Goal: Navigation & Orientation: Understand site structure

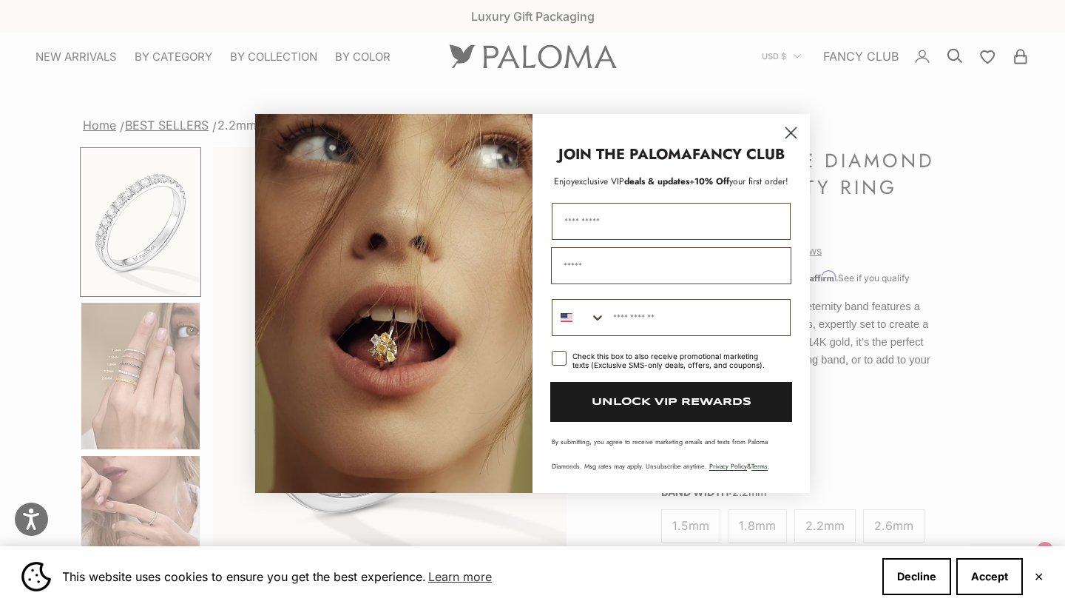
click at [791, 132] on icon "Close dialog" at bounding box center [791, 133] width 10 height 10
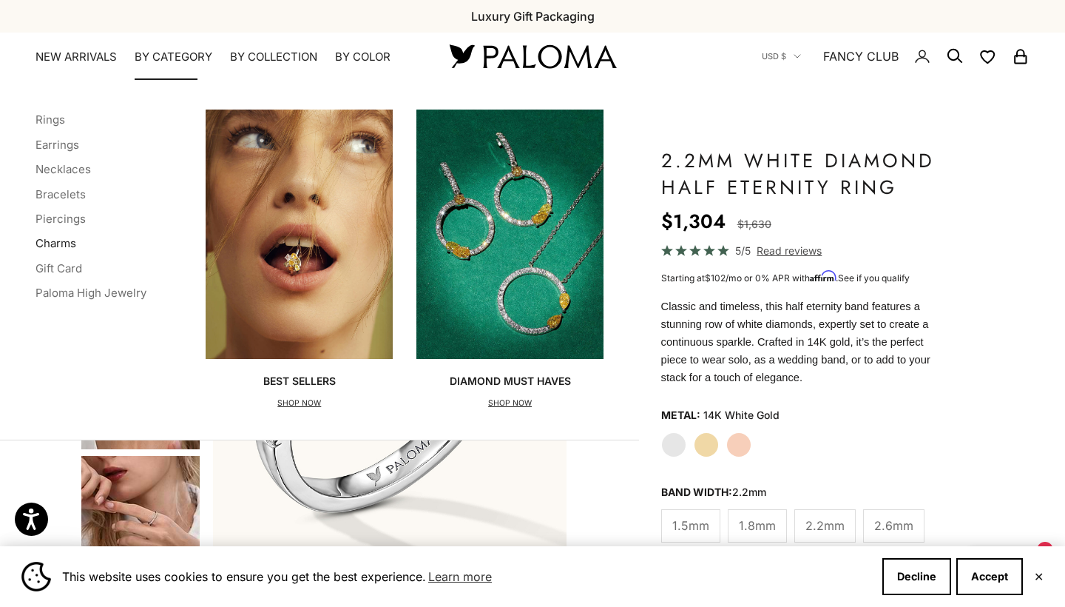
click at [71, 239] on link "Charms" at bounding box center [56, 243] width 41 height 14
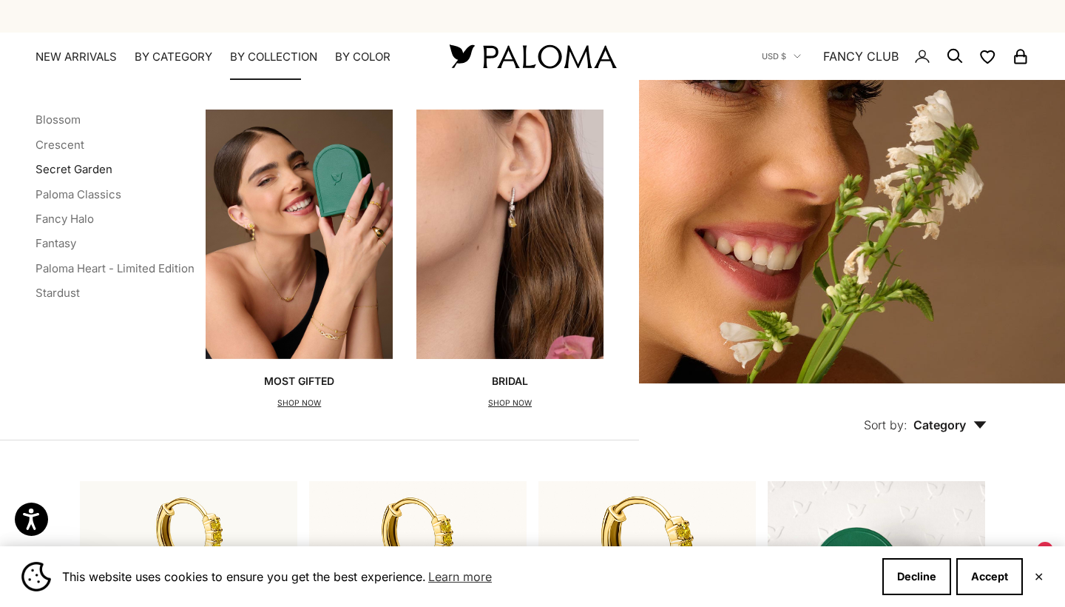
click at [100, 162] on link "Secret Garden" at bounding box center [74, 169] width 77 height 14
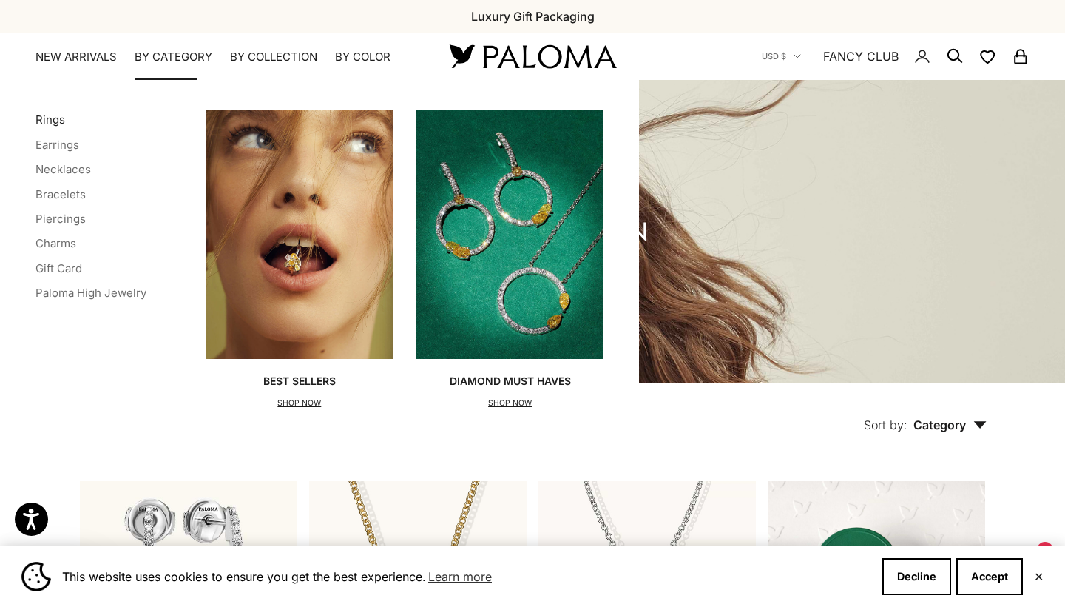
click at [59, 115] on link "Rings" at bounding box center [51, 119] width 30 height 14
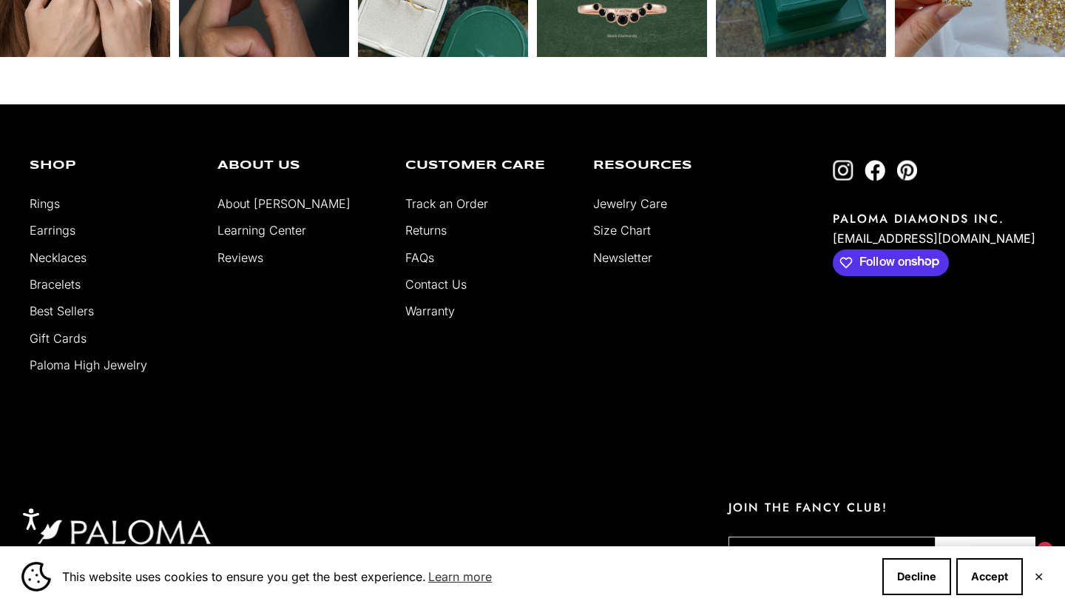
scroll to position [7241, 0]
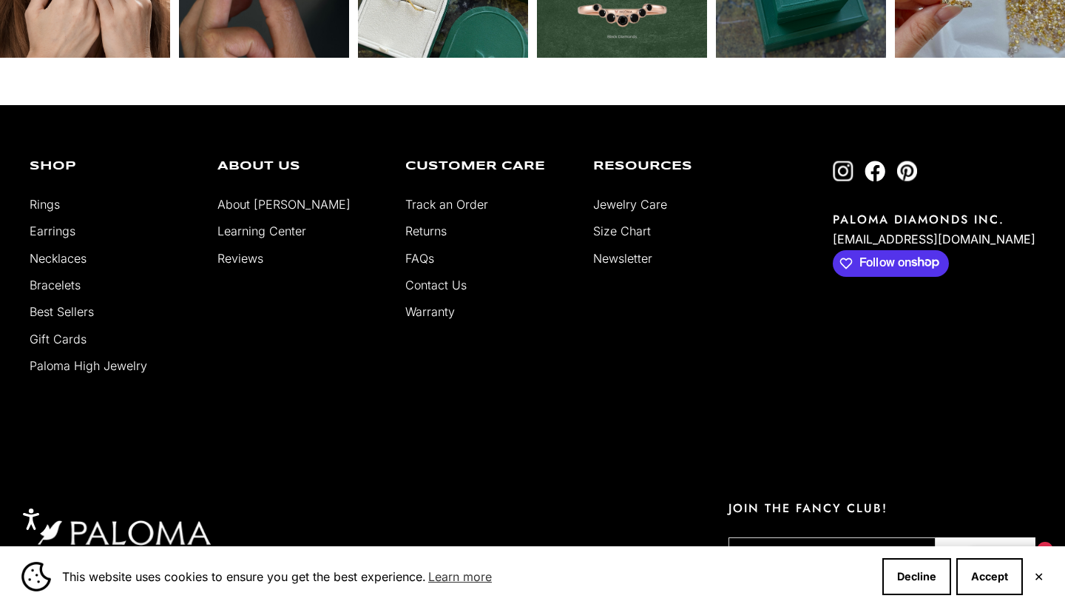
click at [1039, 573] on button "✕" at bounding box center [1039, 576] width 10 height 9
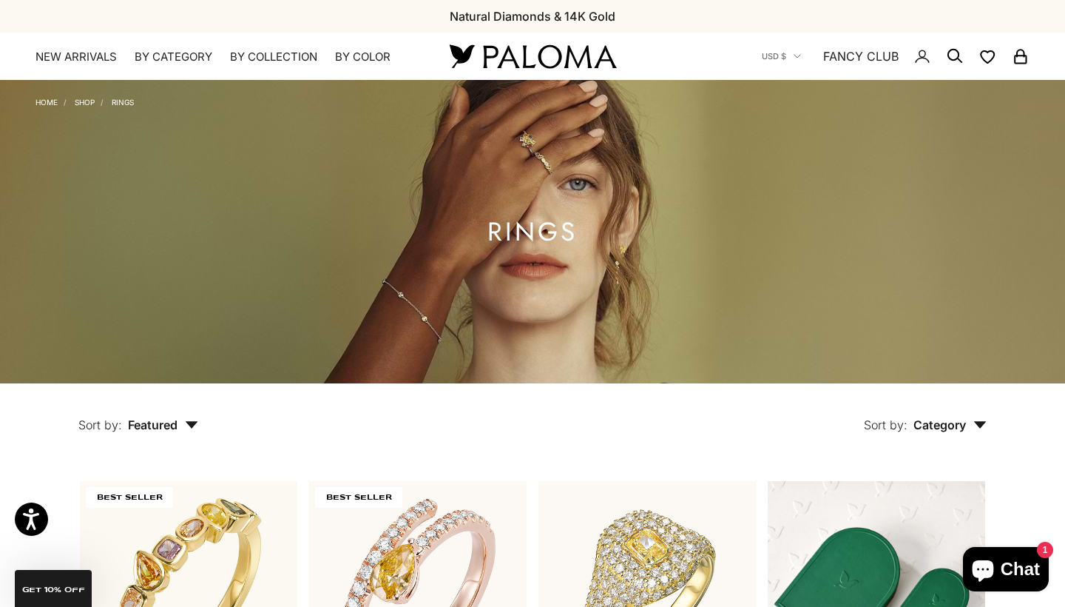
scroll to position [0, 0]
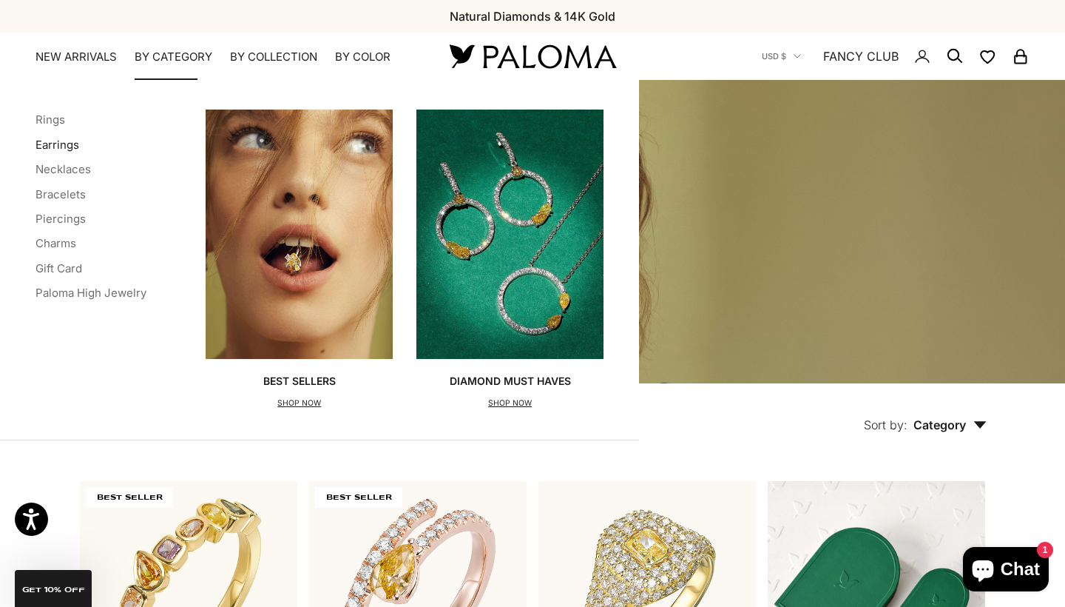
click at [61, 146] on link "Earrings" at bounding box center [58, 145] width 44 height 14
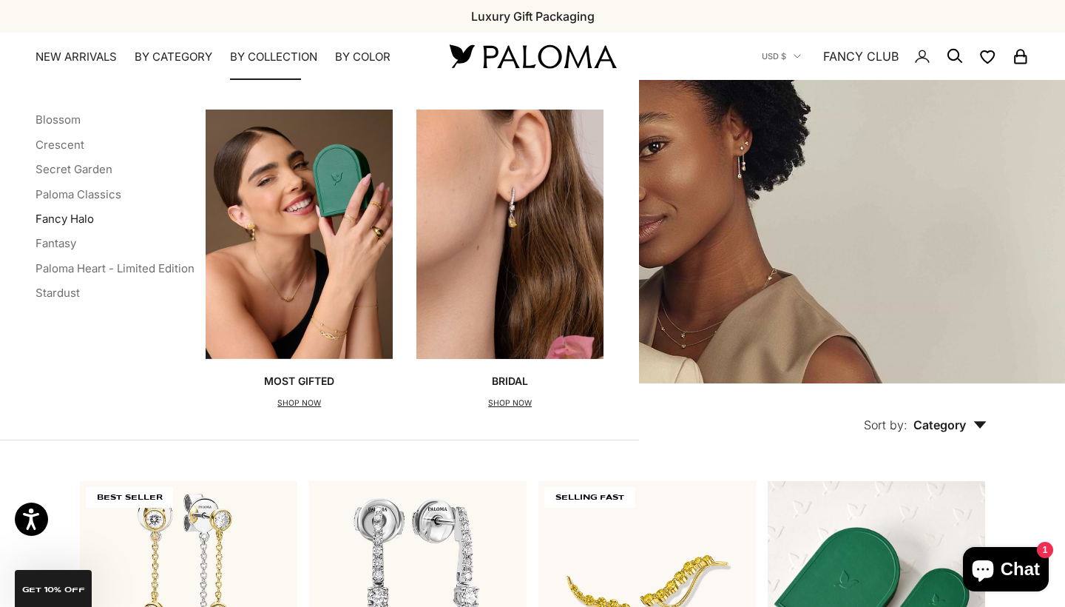
click at [78, 219] on link "Fancy Halo" at bounding box center [65, 219] width 58 height 14
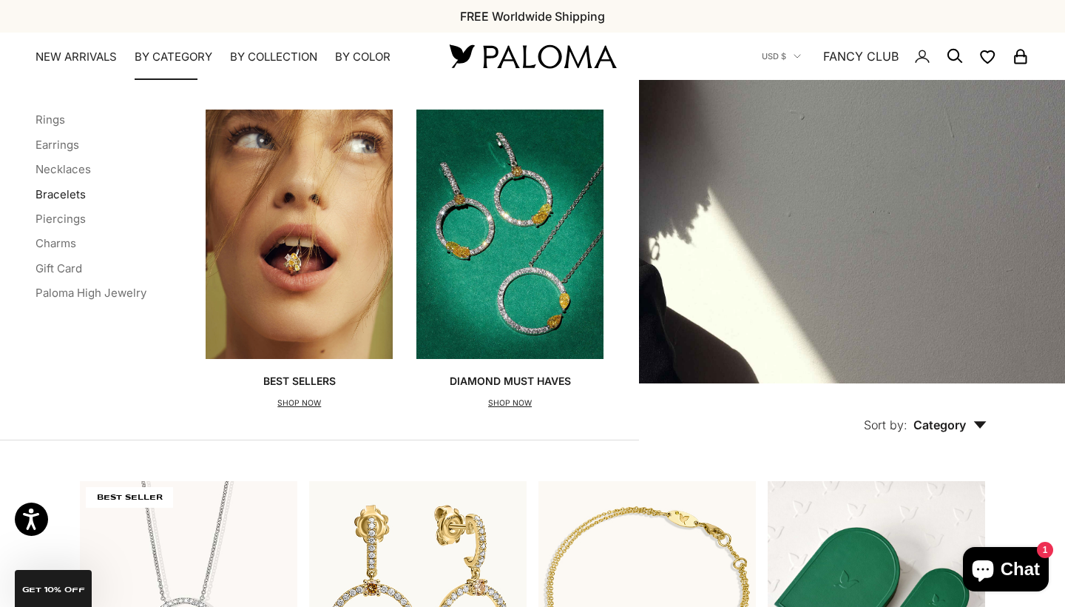
click at [71, 192] on link "Bracelets" at bounding box center [61, 194] width 50 height 14
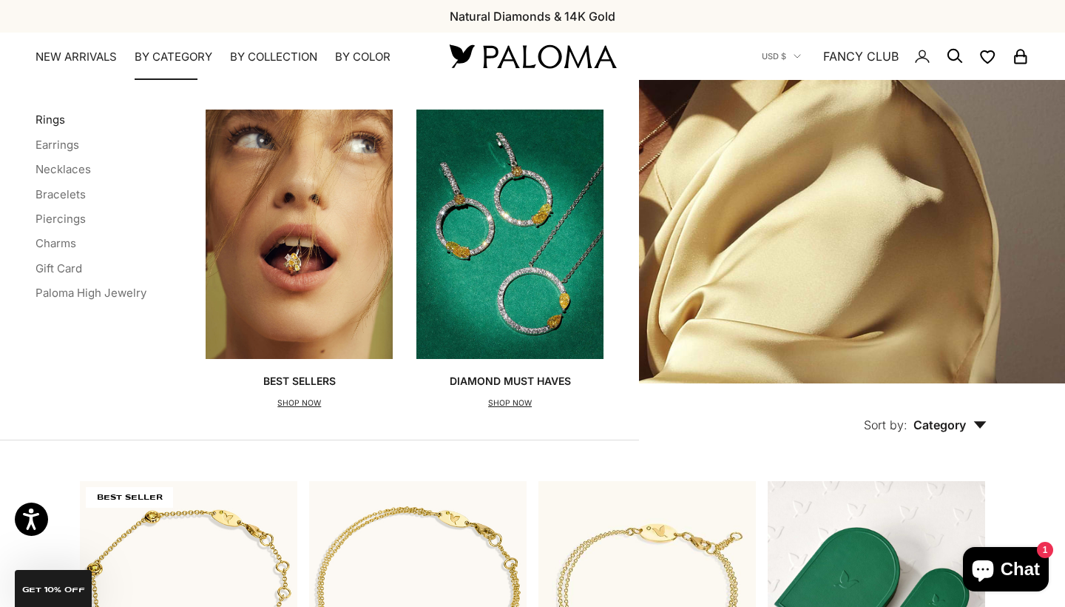
click at [47, 121] on link "Rings" at bounding box center [51, 119] width 30 height 14
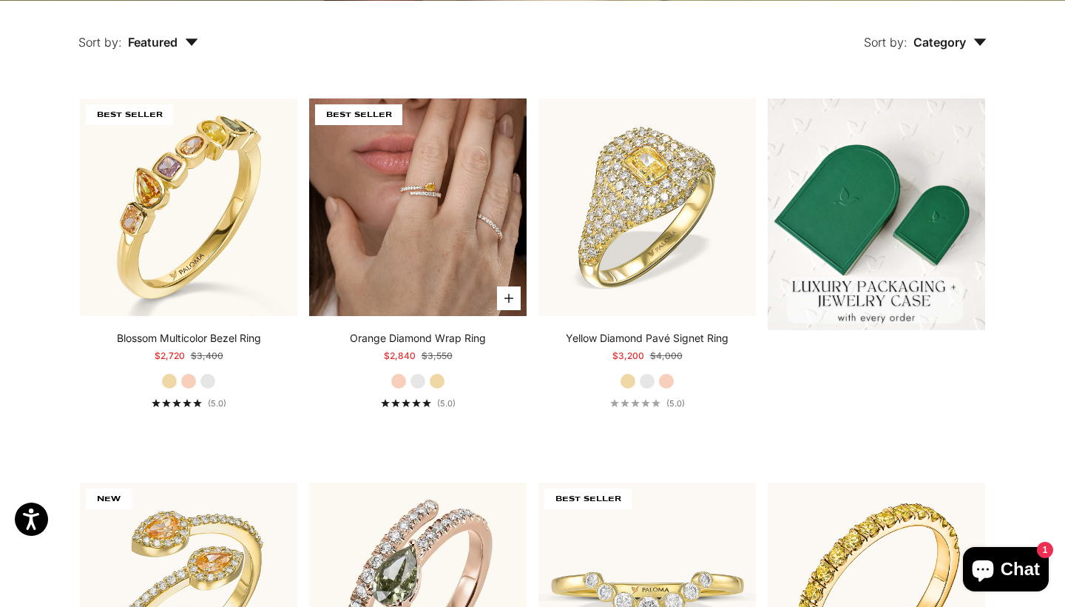
scroll to position [383, 0]
